Goal: Task Accomplishment & Management: Complete application form

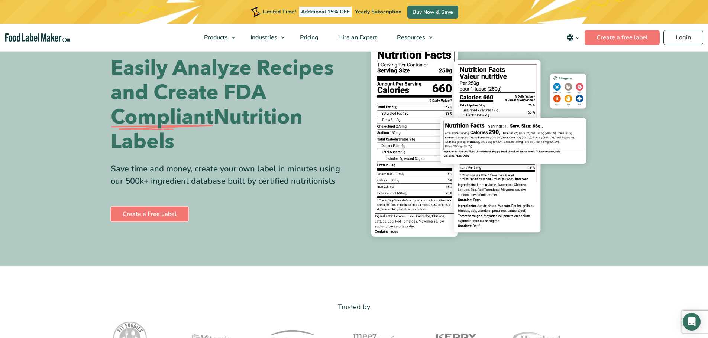
click at [145, 217] on link "Create a Free Label" at bounding box center [150, 214] width 78 height 15
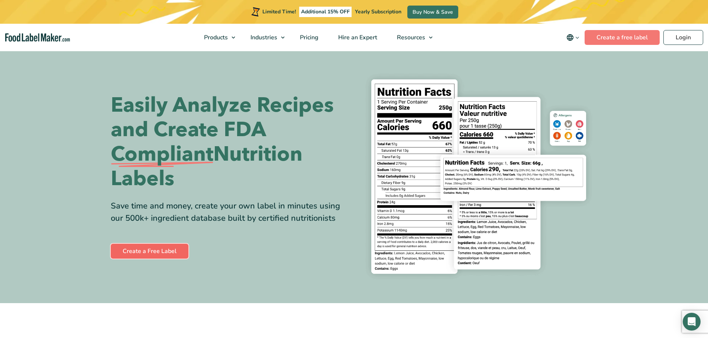
click at [140, 247] on link "Create a Free Label" at bounding box center [150, 251] width 78 height 15
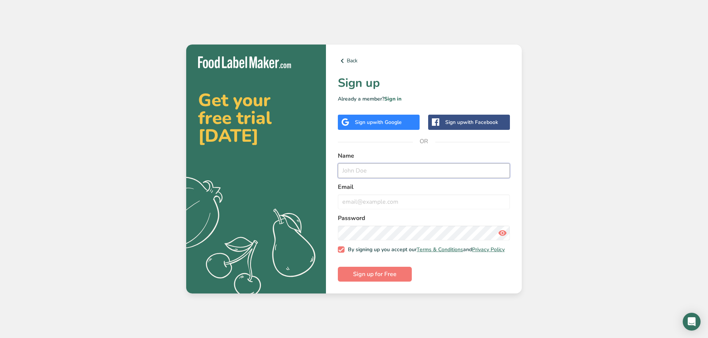
click at [388, 166] on input "text" at bounding box center [424, 170] width 172 height 15
click at [364, 118] on div "Sign up with Google" at bounding box center [378, 122] width 47 height 8
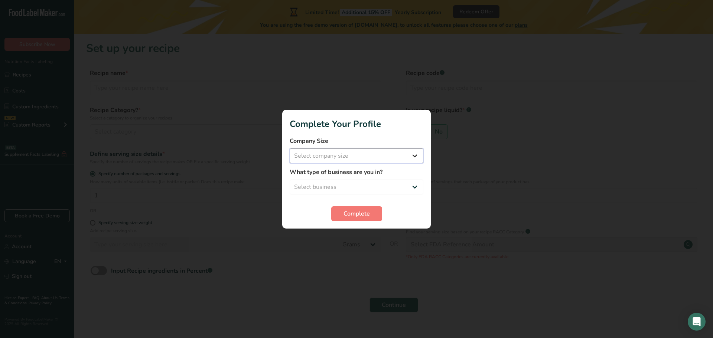
click at [368, 153] on select "Select company size Fewer than 10 Employees 10 to 50 Employees 51 to 500 Employ…" at bounding box center [357, 156] width 134 height 15
select select "2"
click at [290, 149] on select "Select company size Fewer than 10 Employees 10 to 50 Employees 51 to 500 Employ…" at bounding box center [357, 156] width 134 height 15
click at [339, 189] on select "Select business Packaged Food Manufacturer Restaurant & Cafe Bakery Meal Plans …" at bounding box center [357, 187] width 134 height 15
select select "2"
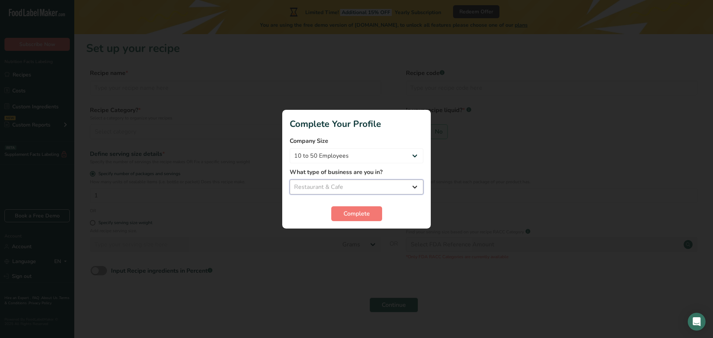
click at [290, 180] on select "Select business Packaged Food Manufacturer Restaurant & Cafe Bakery Meal Plans …" at bounding box center [357, 187] width 134 height 15
click at [354, 214] on span "Complete" at bounding box center [357, 213] width 26 height 9
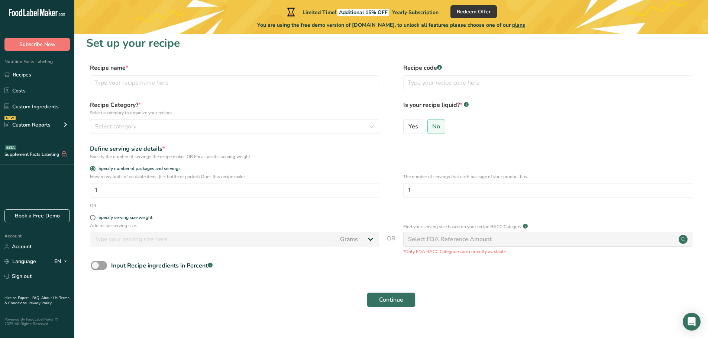
scroll to position [14, 0]
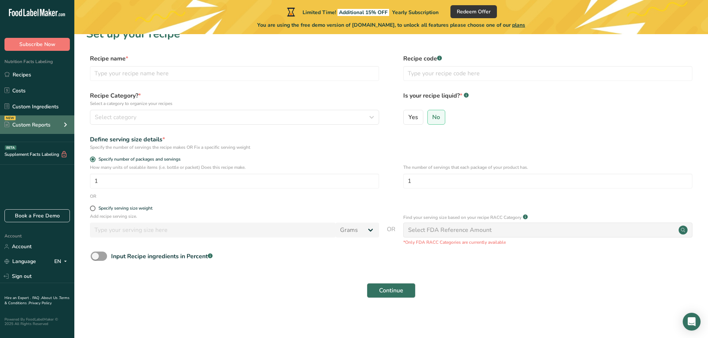
click at [44, 120] on div "NEW Custom Reports" at bounding box center [37, 125] width 74 height 19
click at [64, 124] on icon at bounding box center [65, 124] width 9 height 13
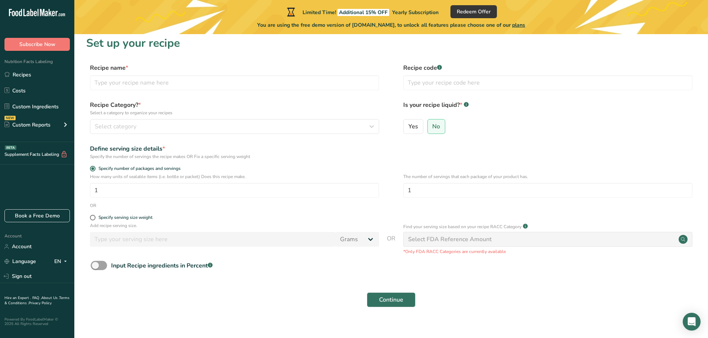
scroll to position [0, 0]
